Goal: Task Accomplishment & Management: Complete application form

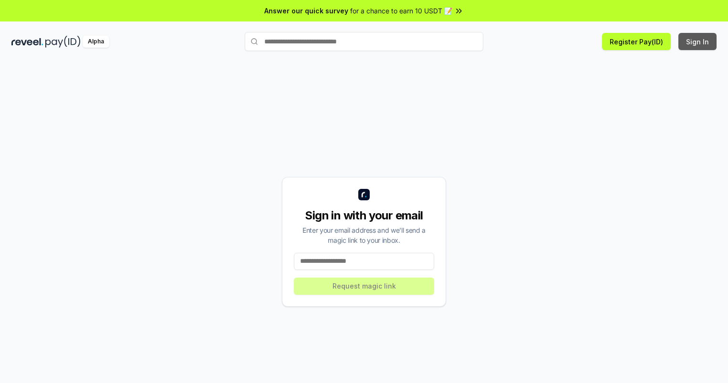
click at [698, 41] on button "Sign In" at bounding box center [697, 41] width 38 height 17
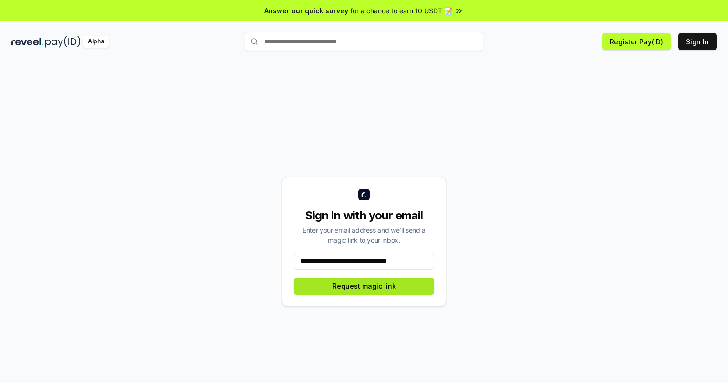
type input "**********"
click at [364, 286] on button "Request magic link" at bounding box center [364, 286] width 140 height 17
